Goal: Transaction & Acquisition: Obtain resource

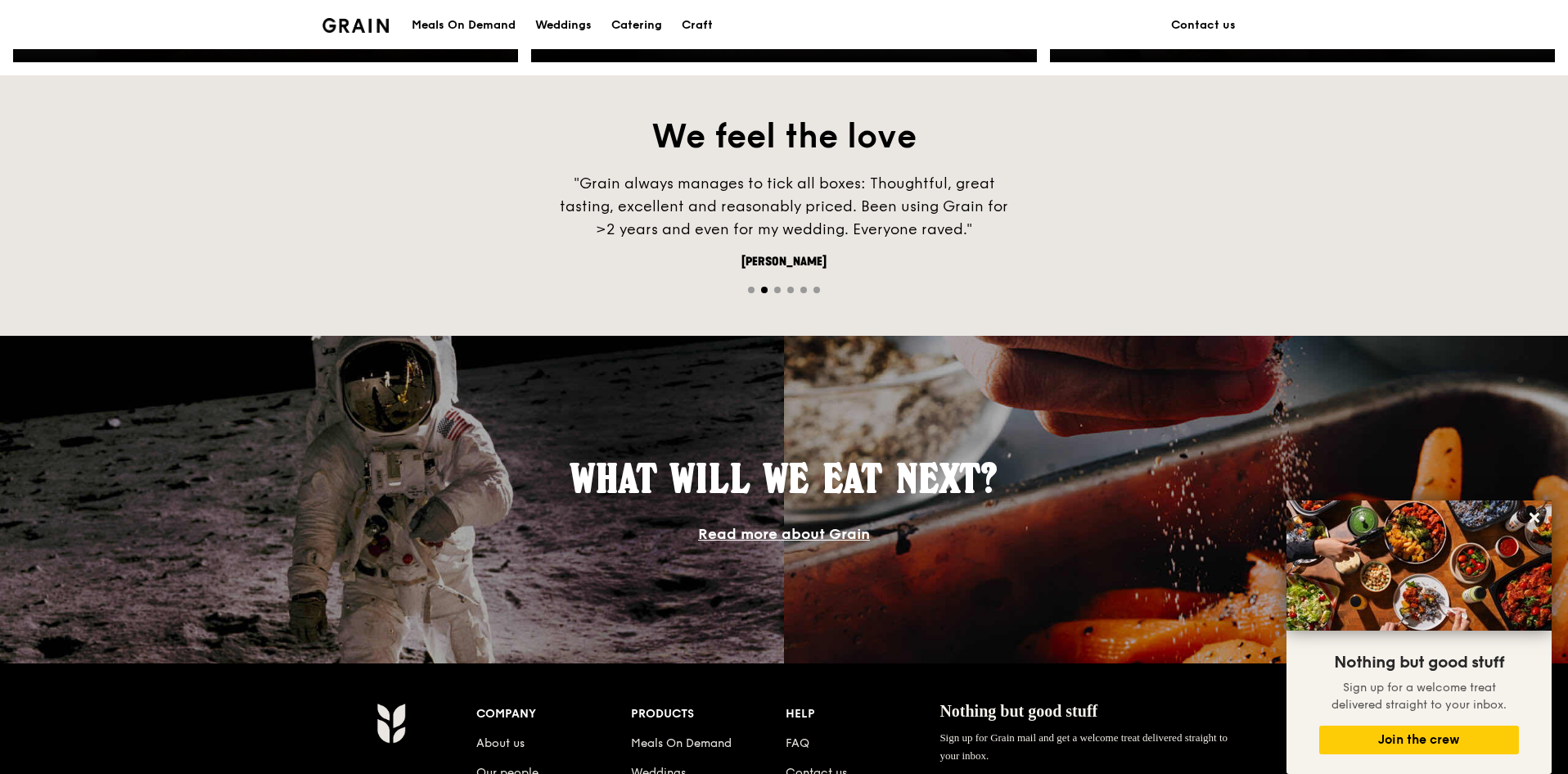
scroll to position [965, 0]
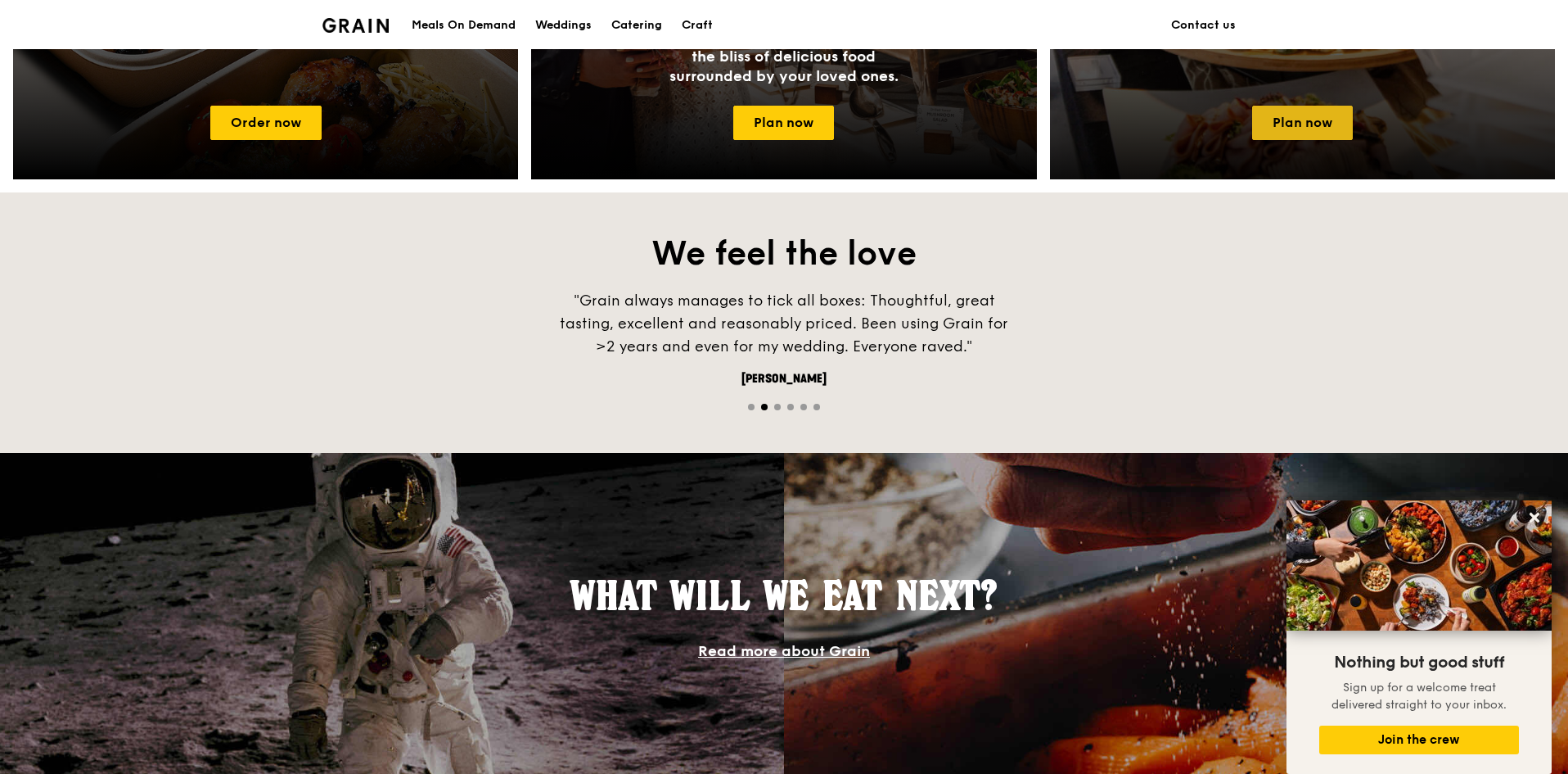
click at [1295, 125] on link "Plan now" at bounding box center [1302, 122] width 101 height 34
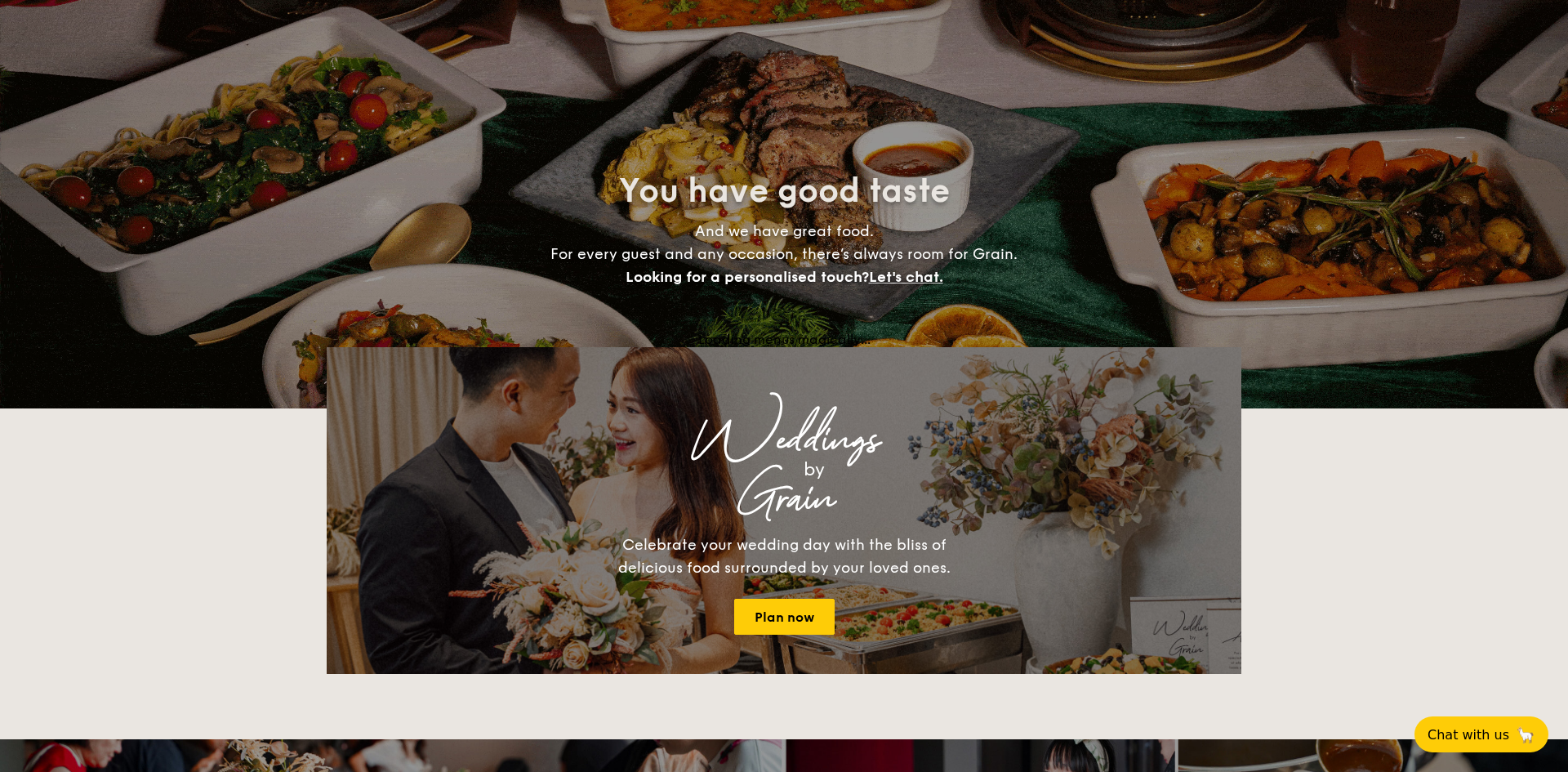
select select
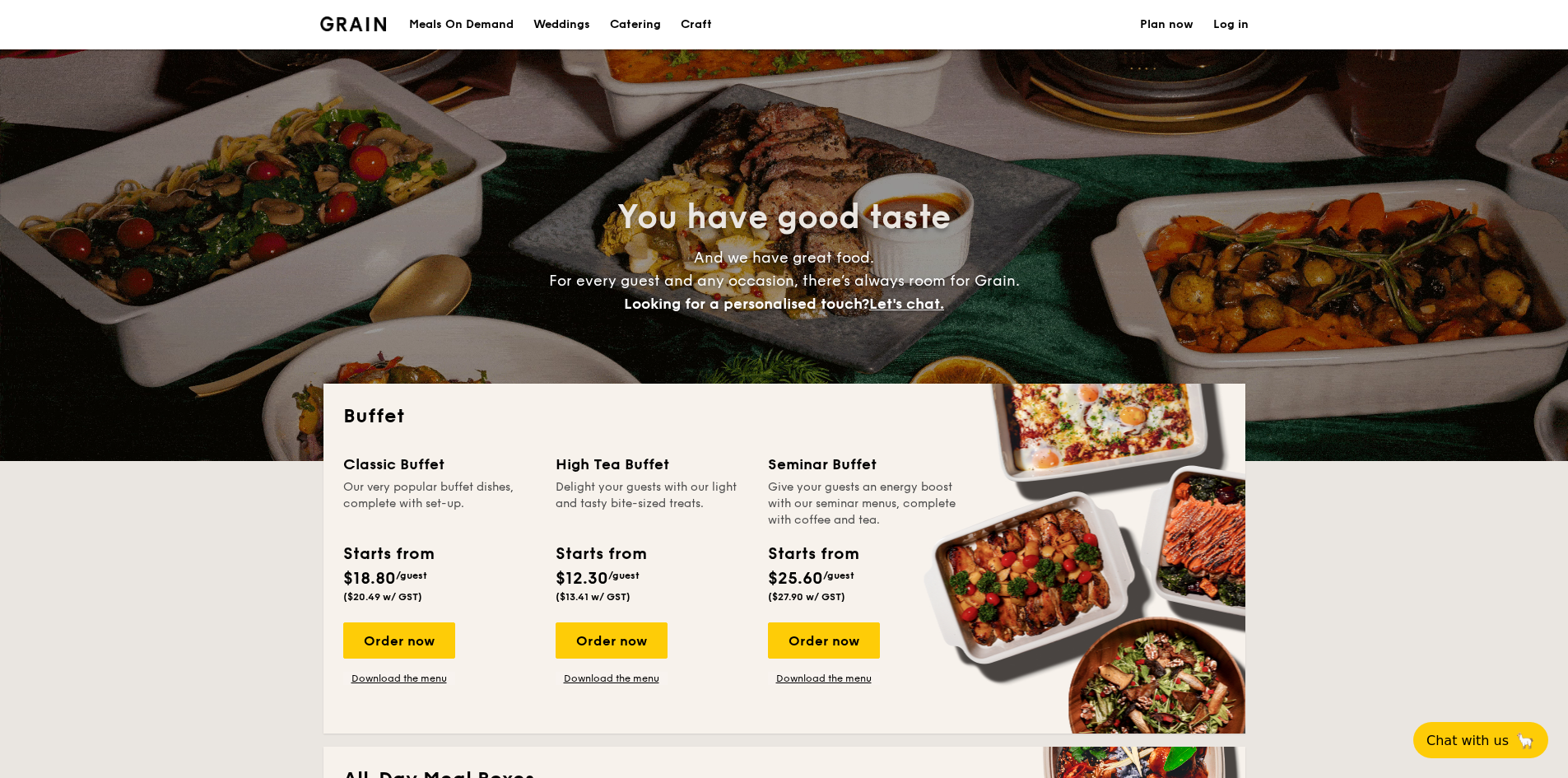
select select
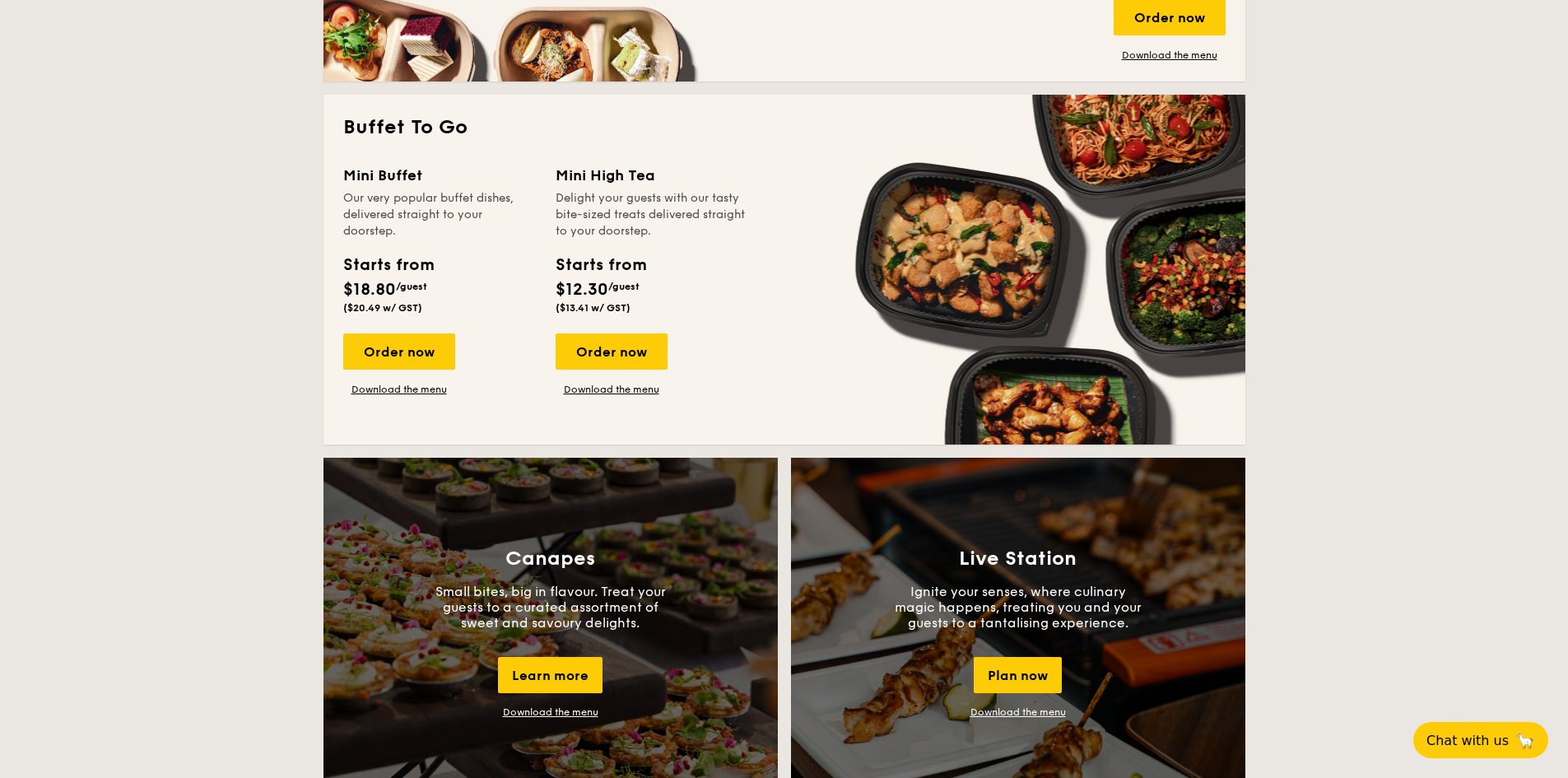
scroll to position [987, 0]
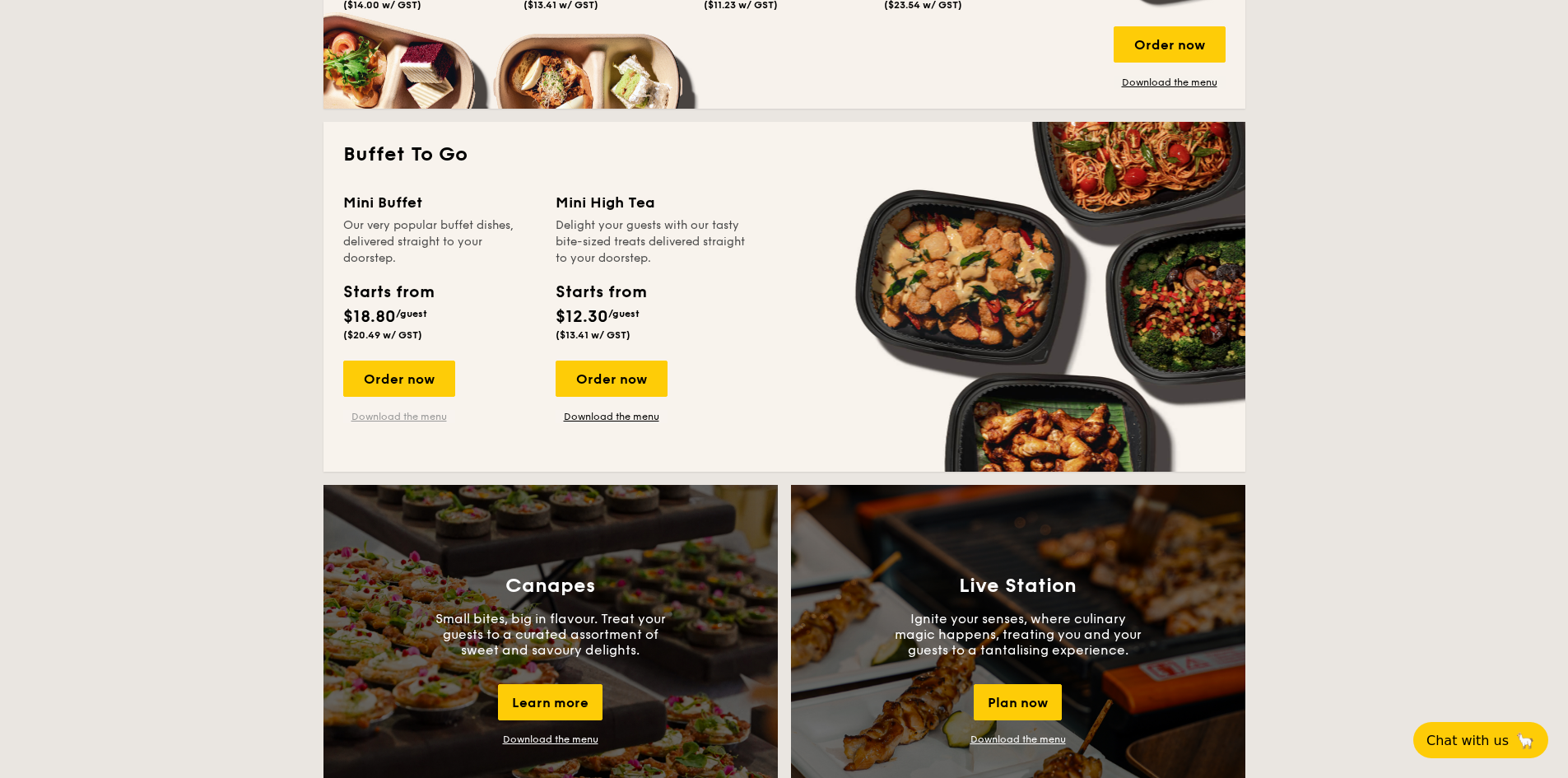
click at [420, 413] on link "Download the menu" at bounding box center [399, 416] width 112 height 13
